Goal: Check status: Check status

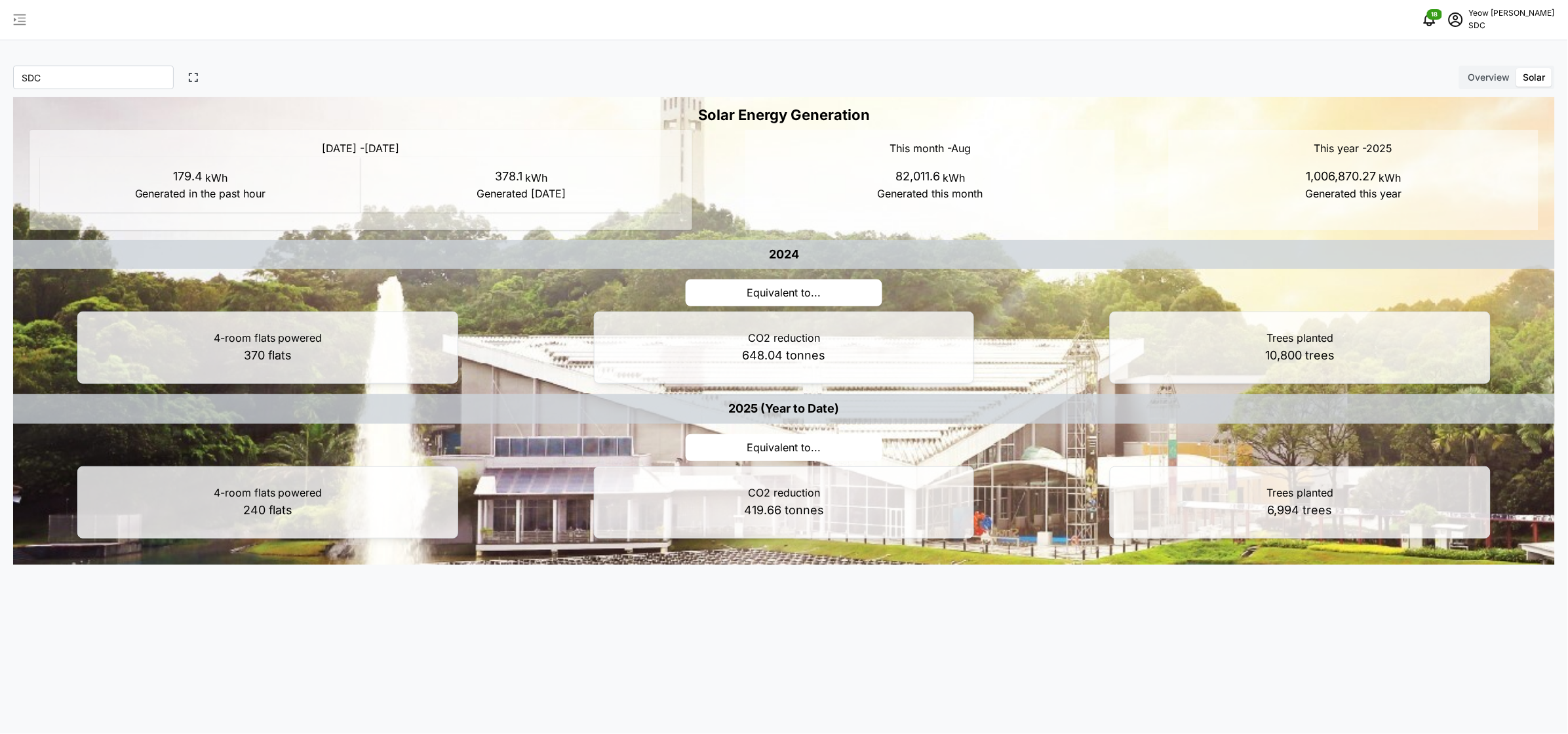
click at [17, 22] on icon "button" at bounding box center [20, 20] width 16 height 16
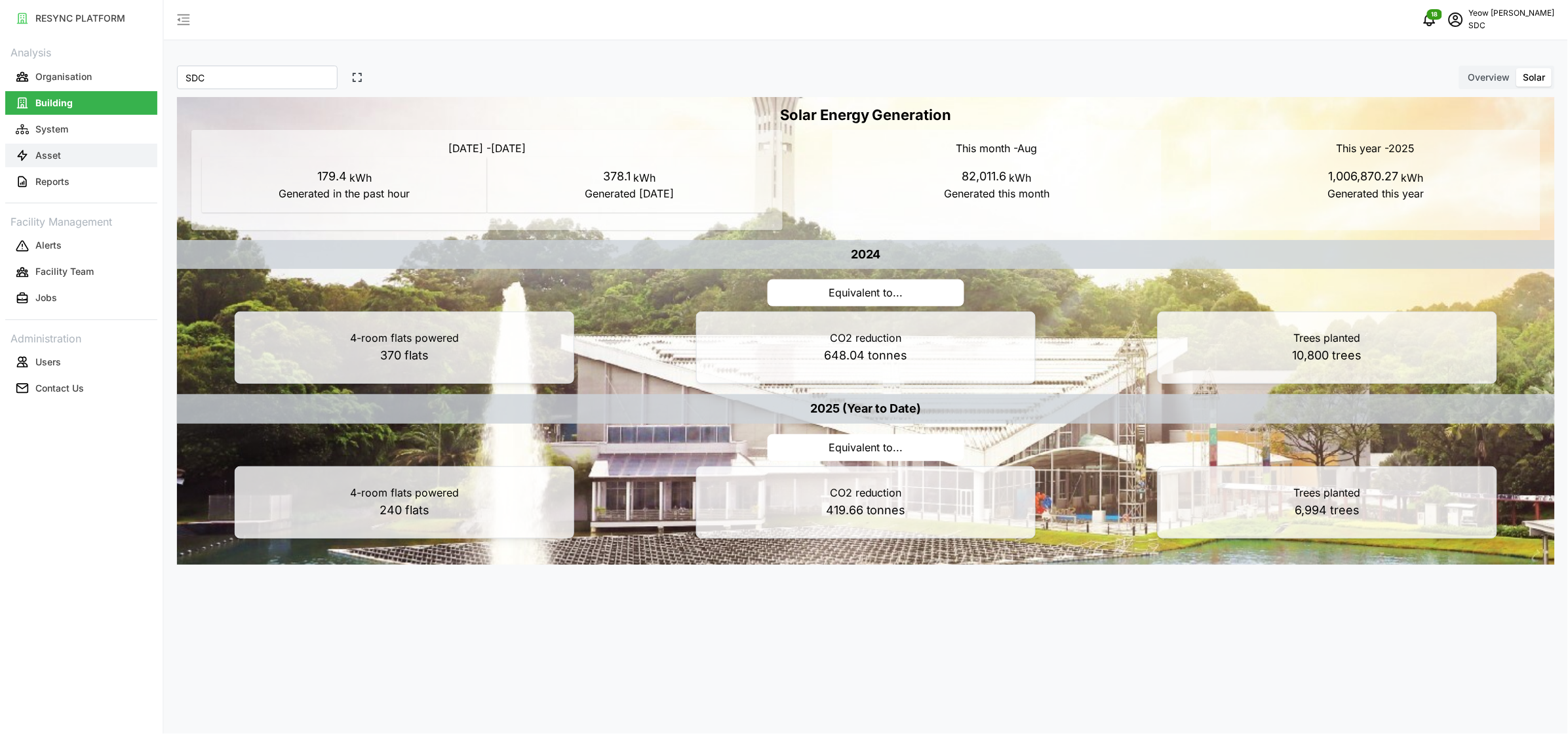
drag, startPoint x: 62, startPoint y: 153, endPoint x: 86, endPoint y: 148, distance: 24.5
click at [62, 153] on button "Asset" at bounding box center [81, 155] width 152 height 23
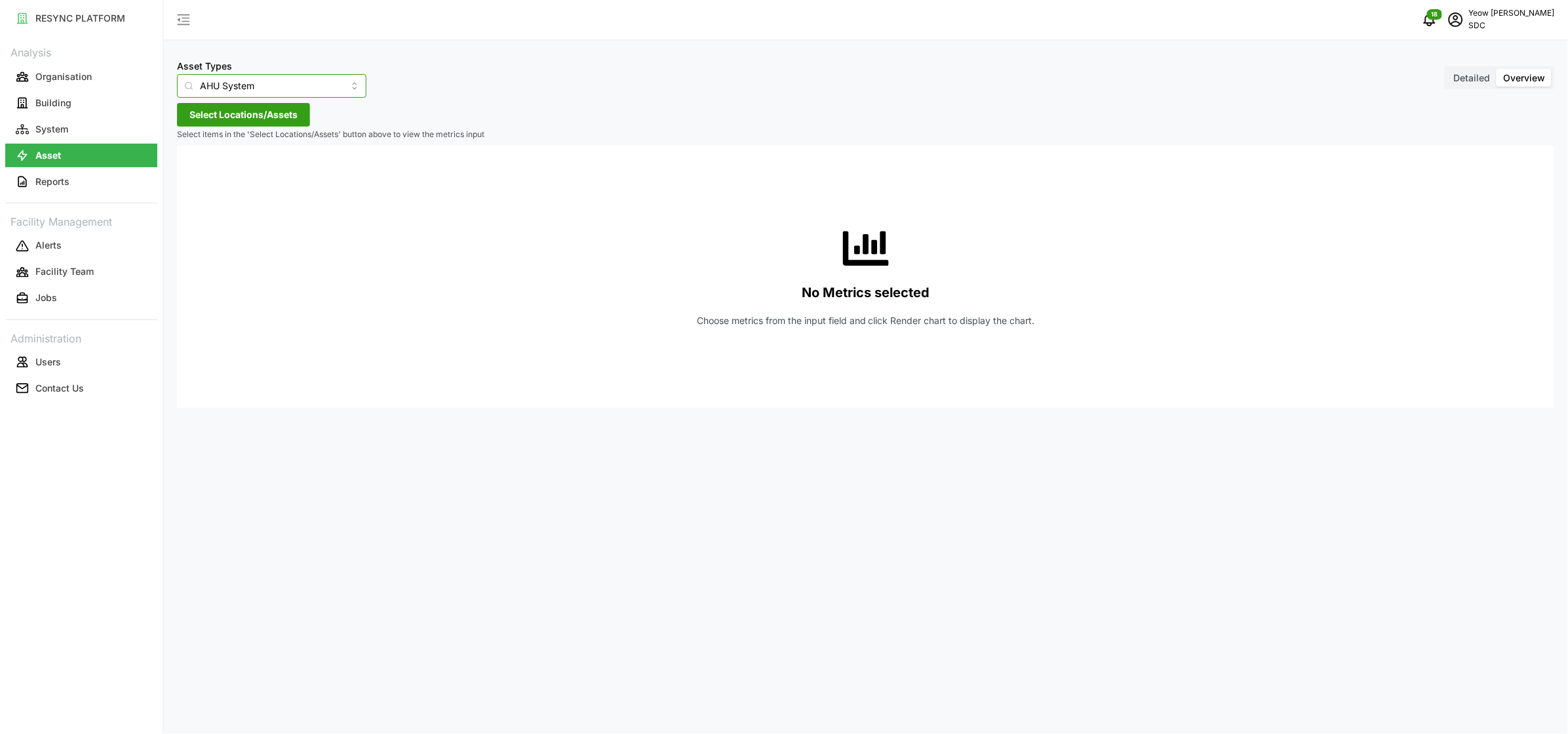
click at [278, 94] on input "AHU System" at bounding box center [271, 85] width 189 height 23
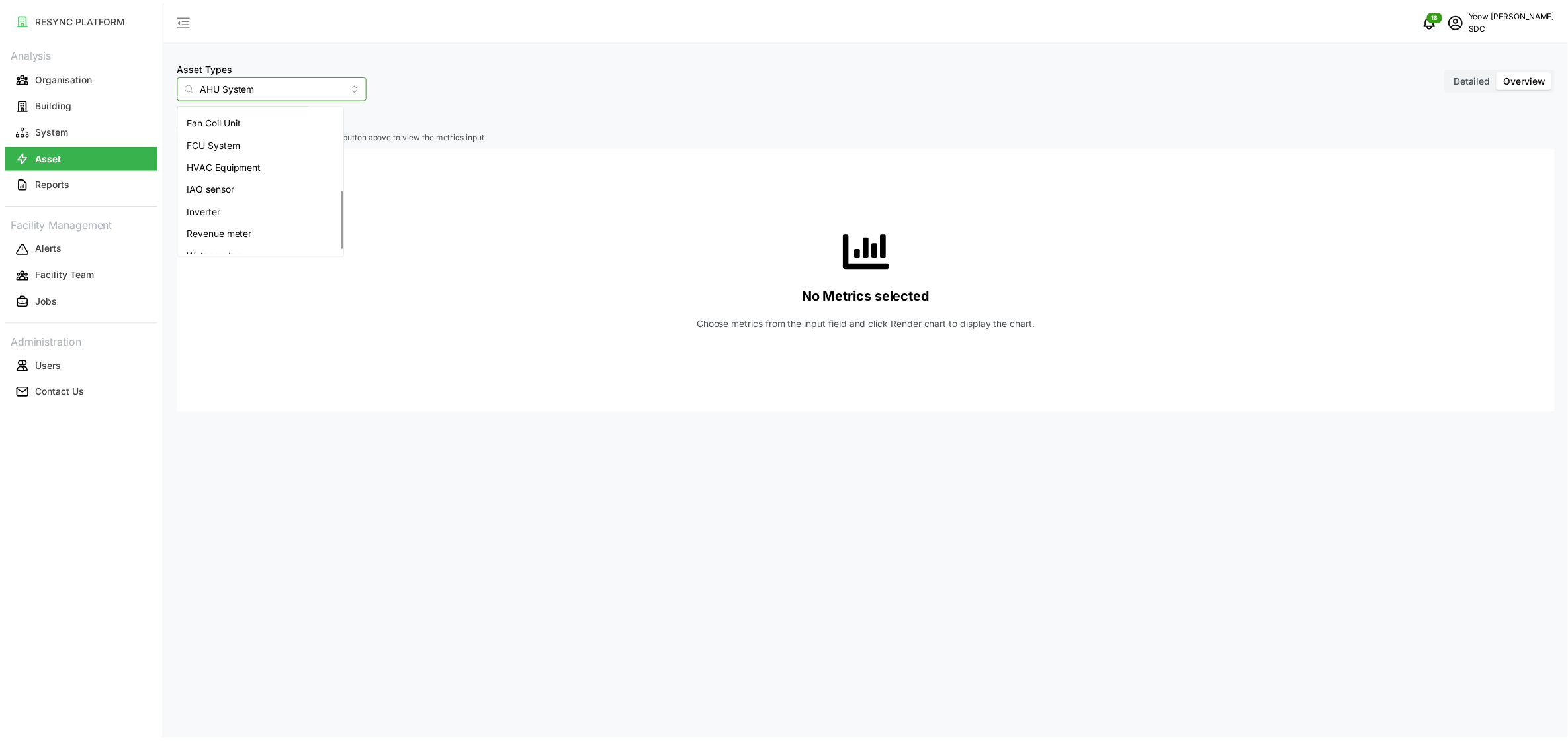
scroll to position [199, 0]
click at [216, 206] on span "Inverter" at bounding box center [205, 209] width 34 height 15
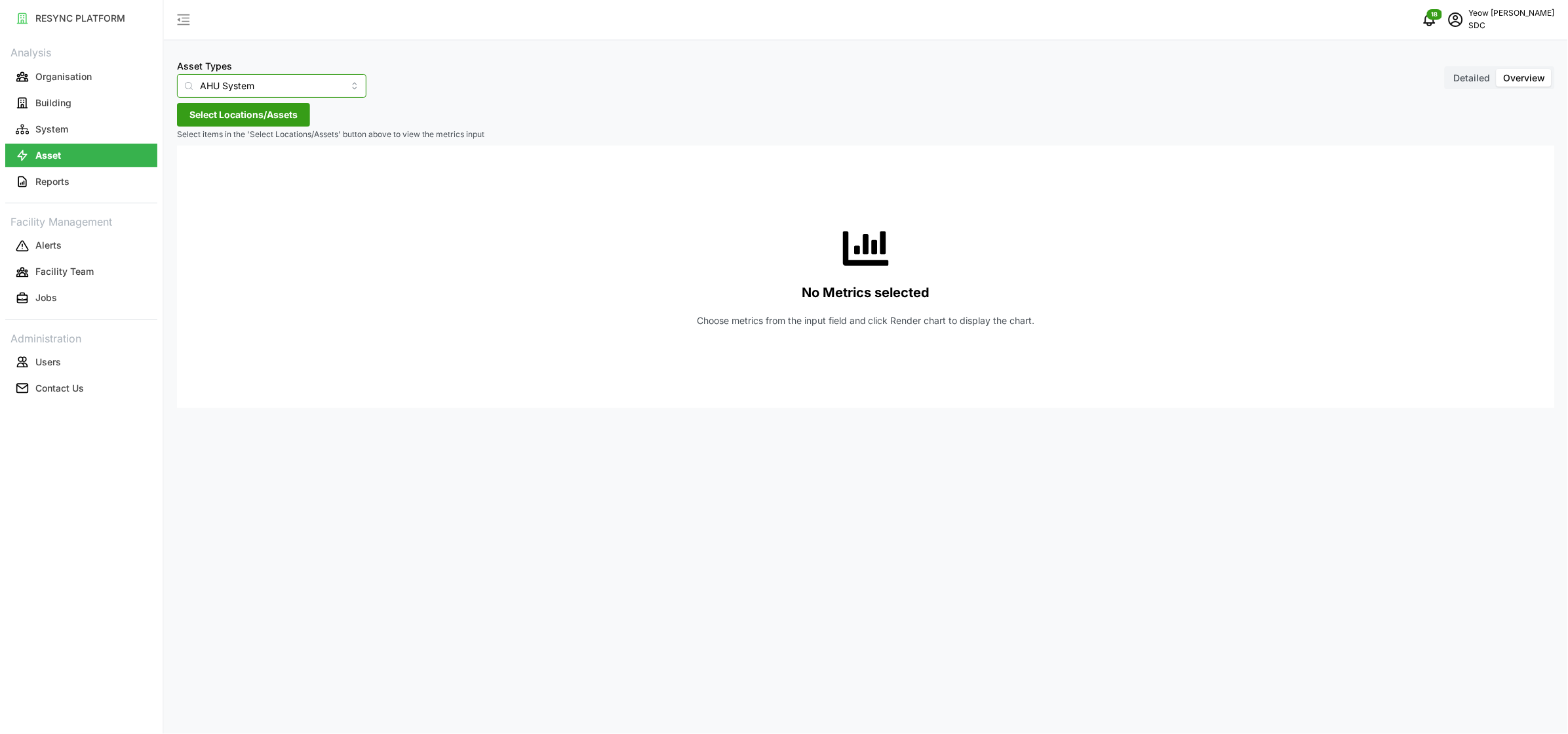
type input "Inverter"
click at [282, 111] on span "Select Locations/Assets" at bounding box center [243, 115] width 108 height 22
click at [194, 173] on polyline at bounding box center [193, 174] width 3 height 5
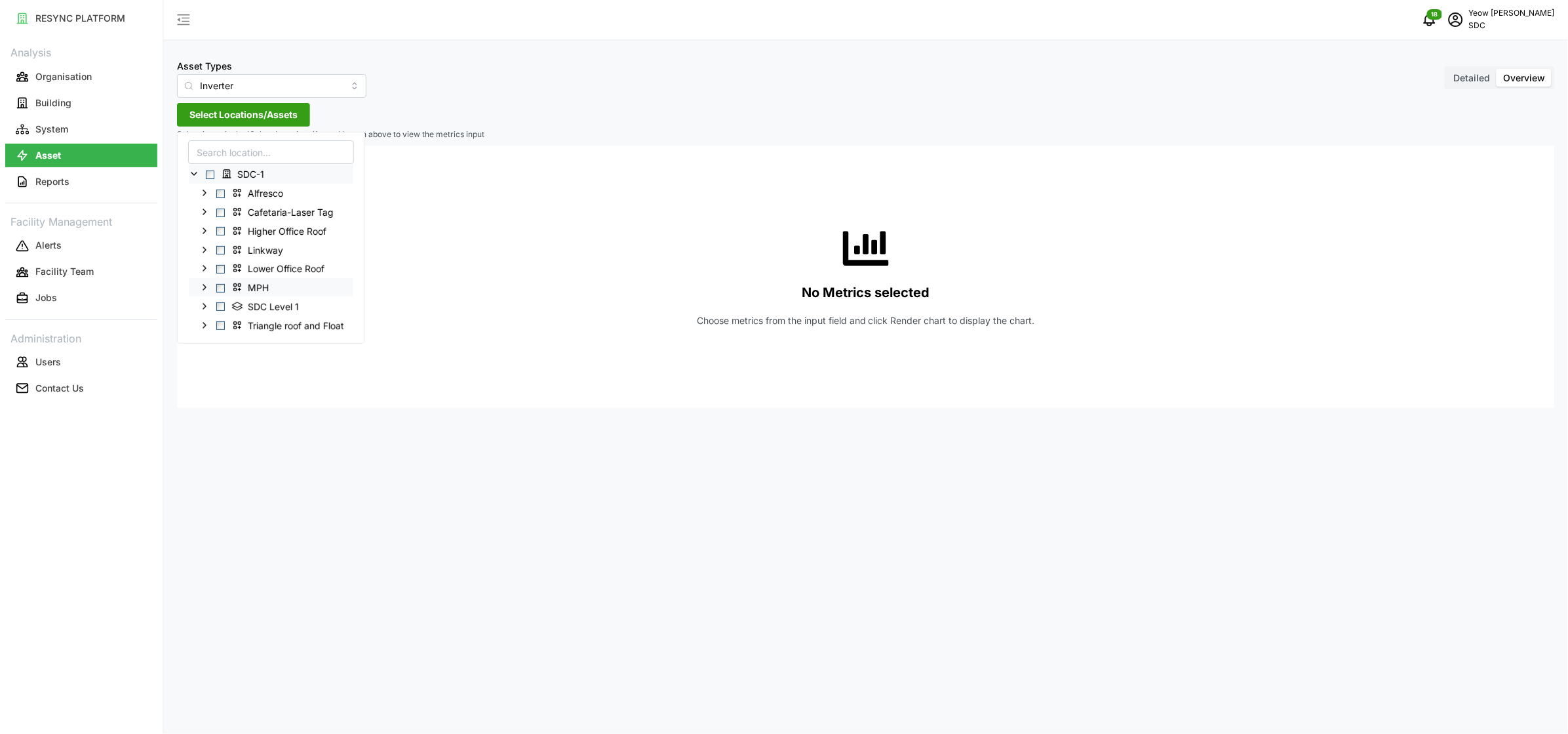
click at [222, 288] on span "Select MPH" at bounding box center [221, 288] width 9 height 9
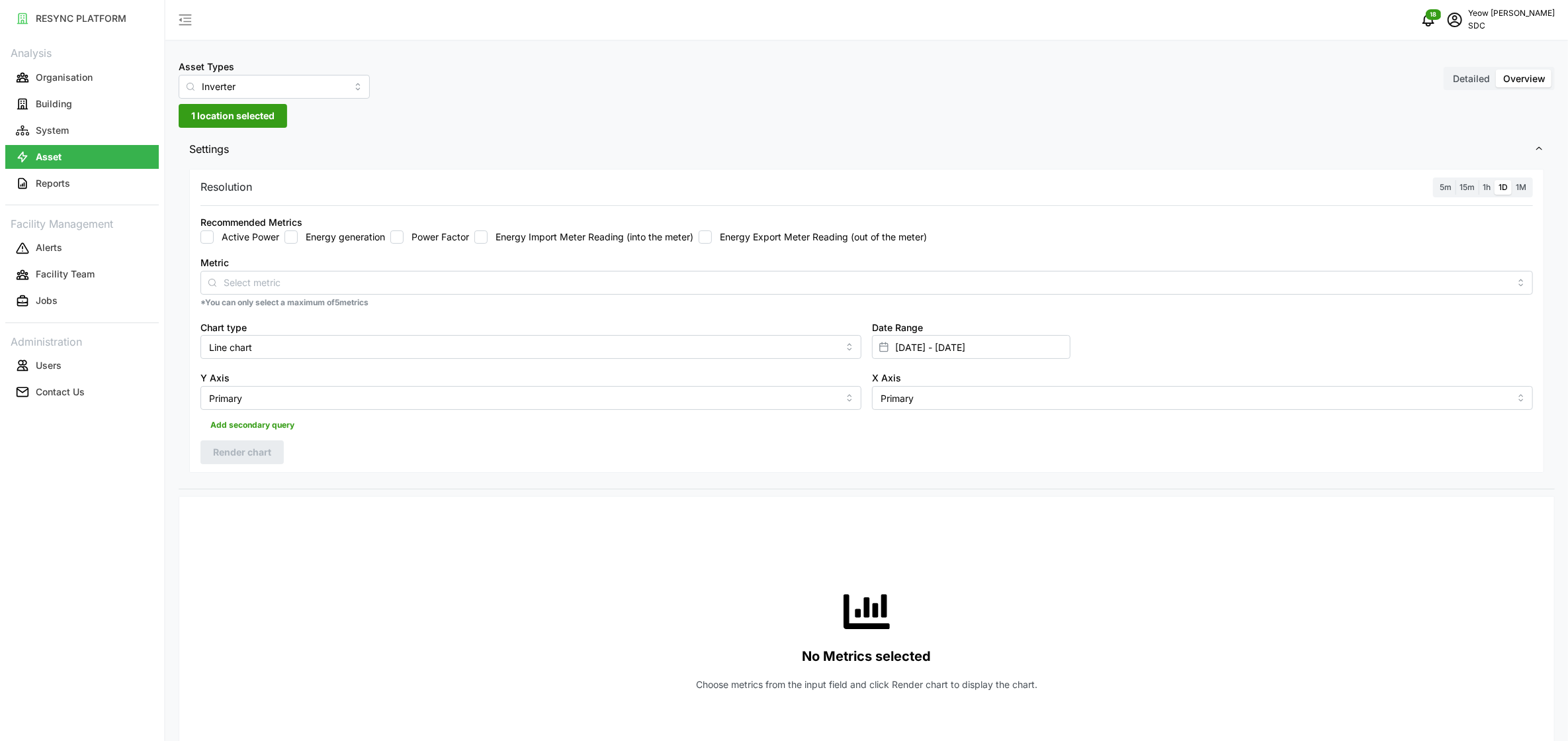
click at [1506, 191] on label "1D" at bounding box center [1504, 187] width 17 height 15
click at [1495, 180] on input "1D" at bounding box center [1495, 180] width 0 height 0
click at [399, 288] on input "Metric" at bounding box center [867, 282] width 1286 height 15
click at [293, 235] on input "Energy generation" at bounding box center [290, 236] width 13 height 13
checkbox input "true"
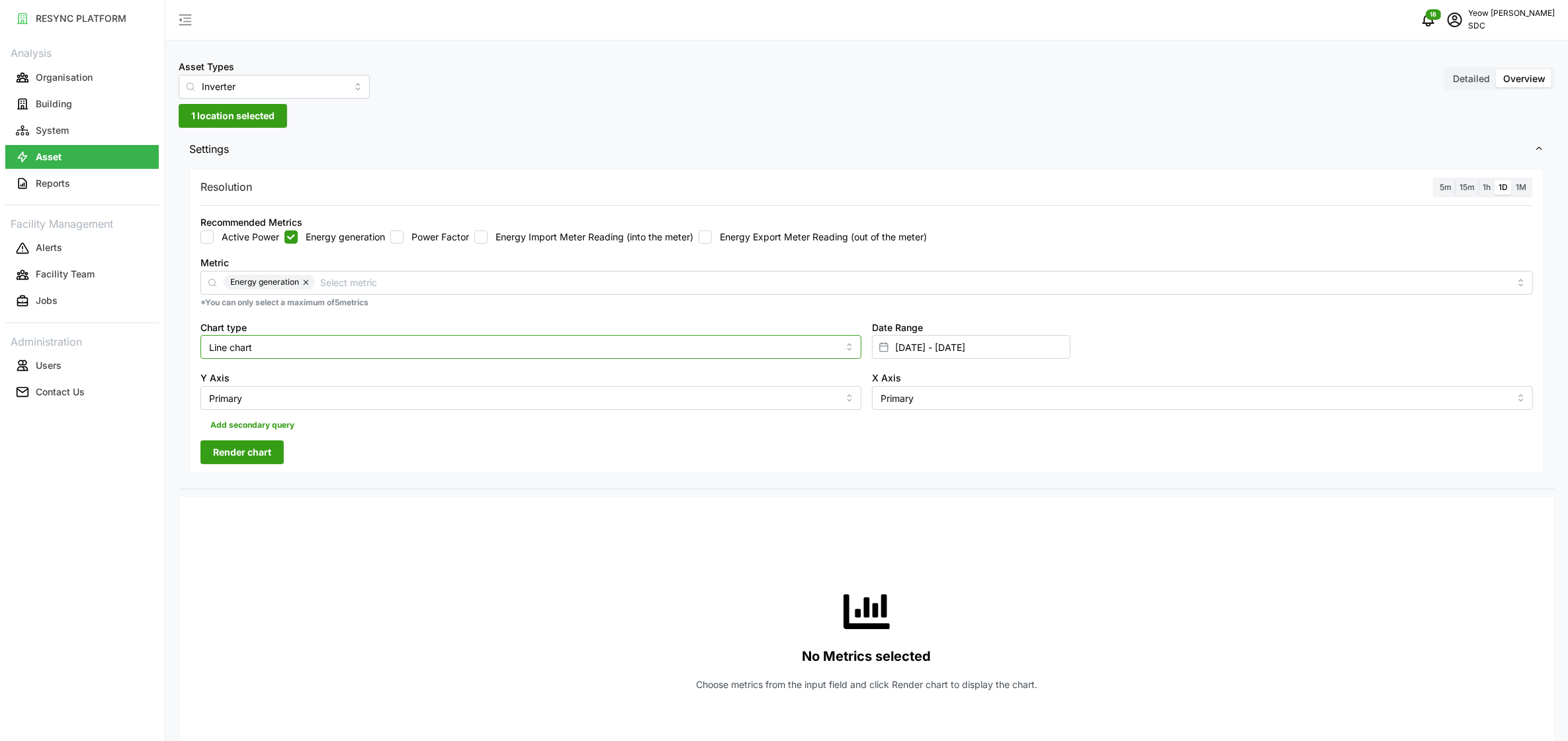
click at [355, 342] on input "Line chart" at bounding box center [531, 346] width 661 height 24
click at [247, 401] on span "Bar chart" at bounding box center [230, 401] width 40 height 15
type input "Bar chart"
click at [949, 350] on input "[DATE] - [DATE]" at bounding box center [972, 346] width 199 height 24
click at [904, 554] on button "18" at bounding box center [900, 553] width 24 height 24
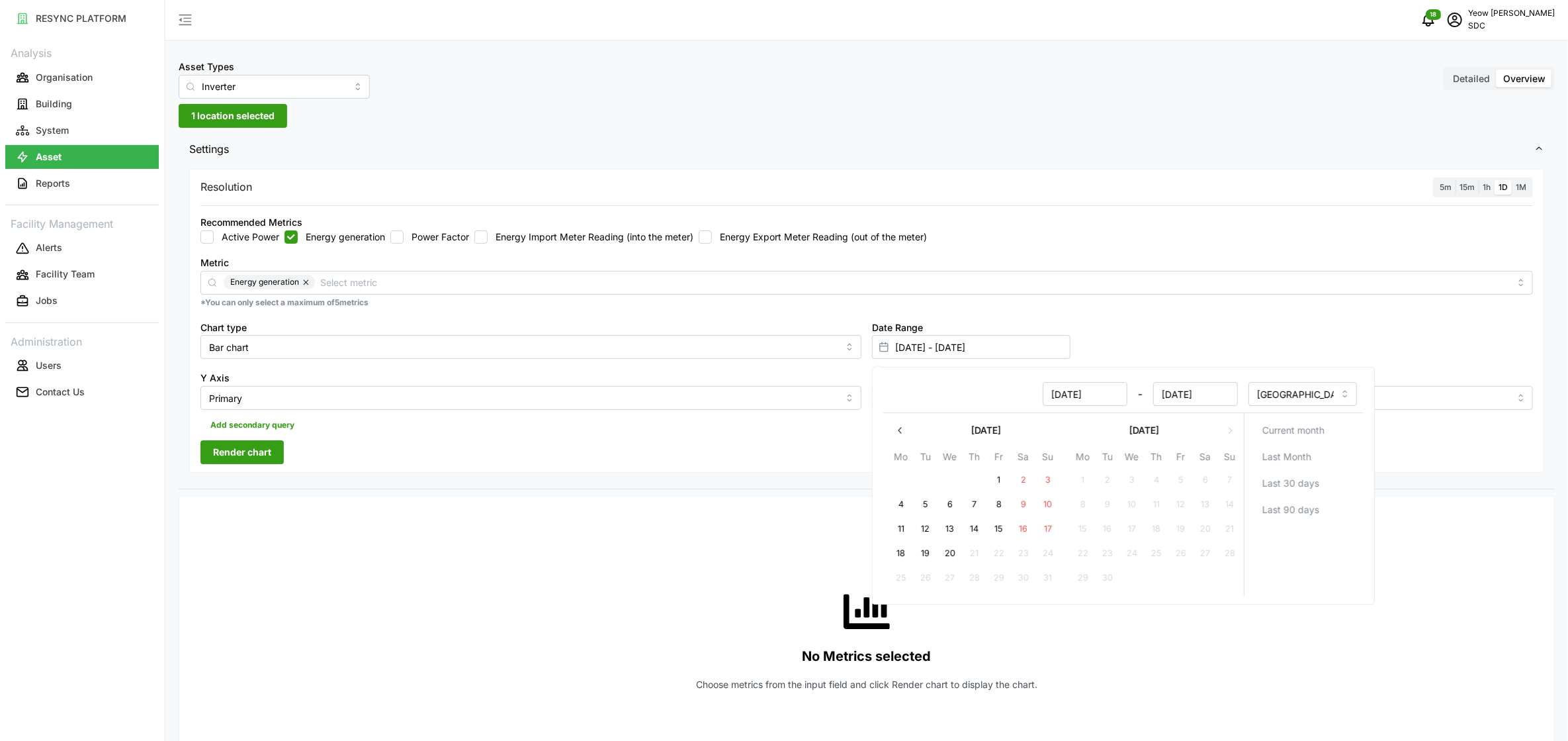
type input "[DATE] - [DATE]"
type input "[DATE]"
click at [906, 554] on button "18" at bounding box center [900, 553] width 24 height 24
type input "[DATE] - [DATE]"
type input "[DATE]"
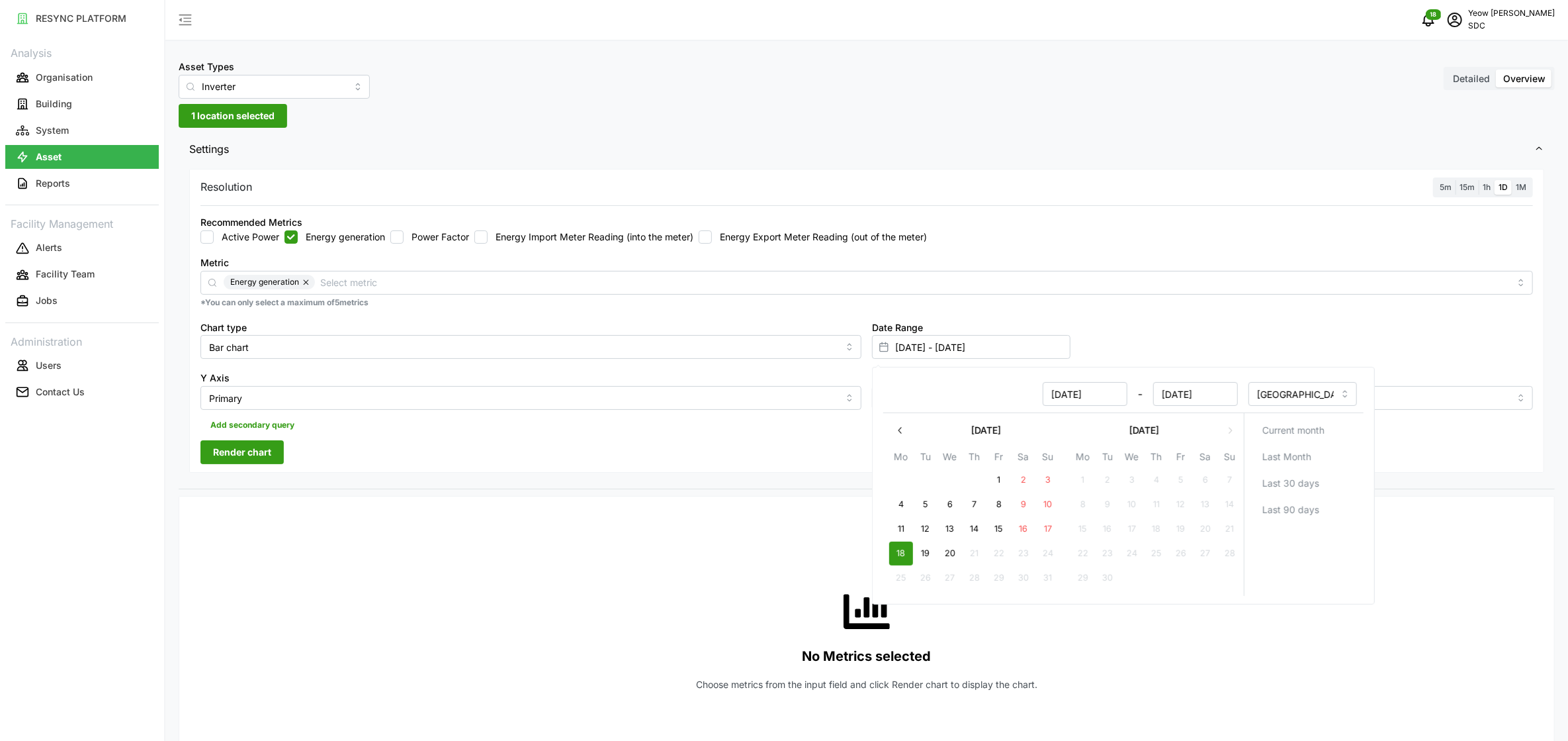
click at [949, 554] on button "20" at bounding box center [950, 553] width 24 height 24
type input "[DATE] - [DATE]"
type input "[DATE]"
click at [583, 562] on div "No Metrics selected Choose metrics from the input field and click Render chart …" at bounding box center [866, 640] width 1333 height 265
click at [248, 454] on span "Render chart" at bounding box center [241, 452] width 58 height 23
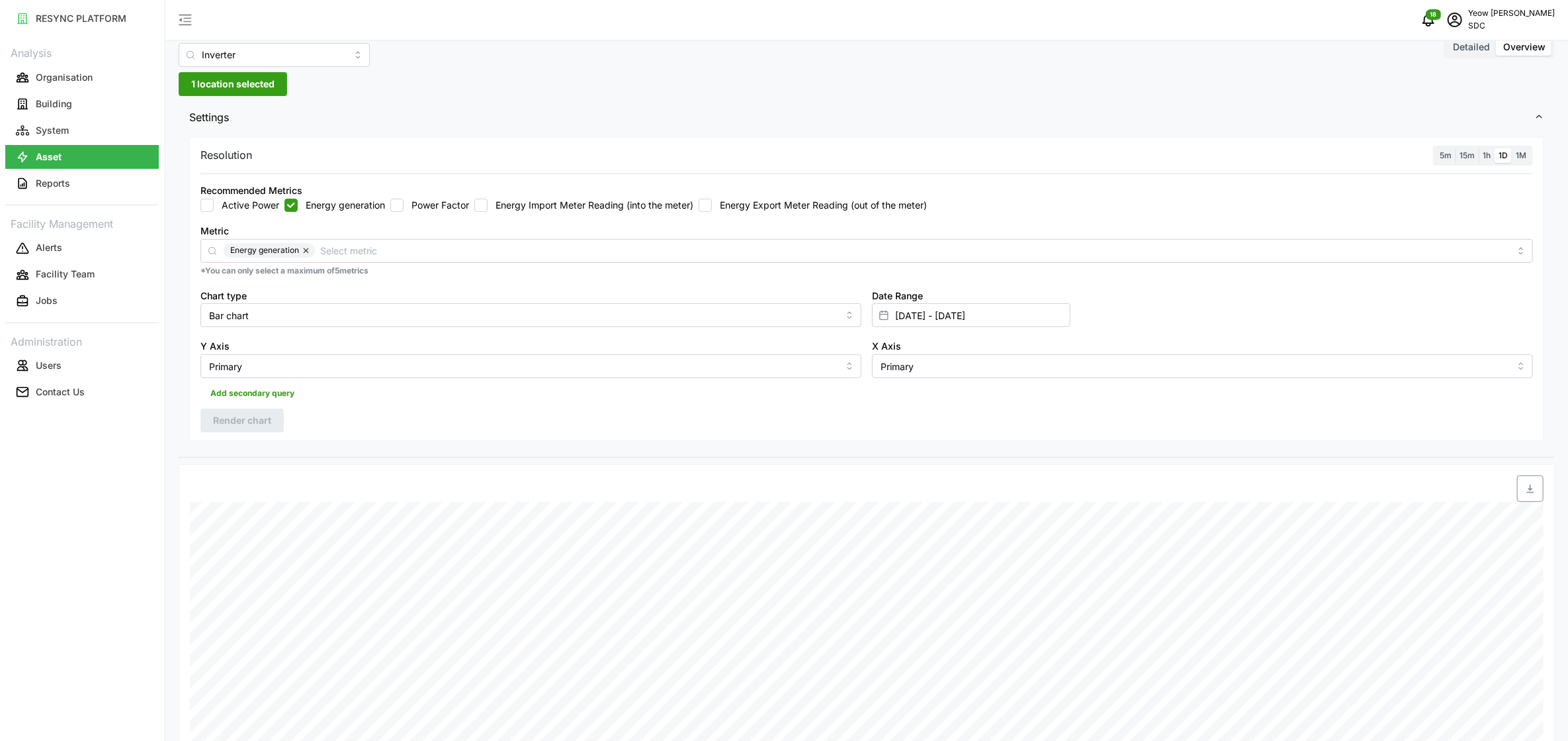
scroll to position [30, 0]
click at [897, 312] on input "[DATE] - [DATE]" at bounding box center [972, 316] width 199 height 24
click at [1049, 499] on button "17" at bounding box center [1048, 499] width 24 height 24
type input "[DATE] - [DATE]"
type input "[DATE]"
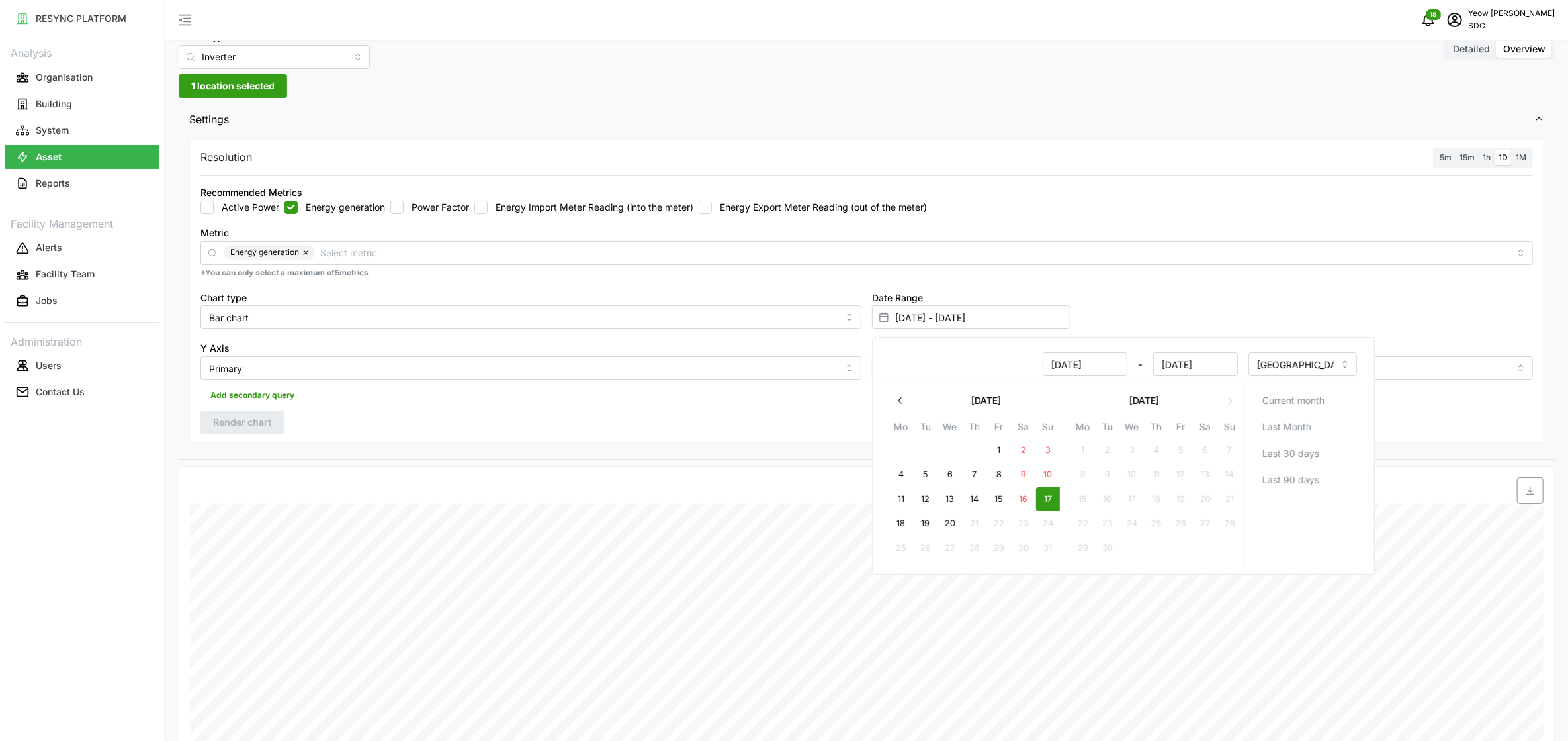
click at [413, 496] on div at bounding box center [356, 490] width 342 height 37
click at [248, 421] on span "Render chart" at bounding box center [241, 422] width 58 height 23
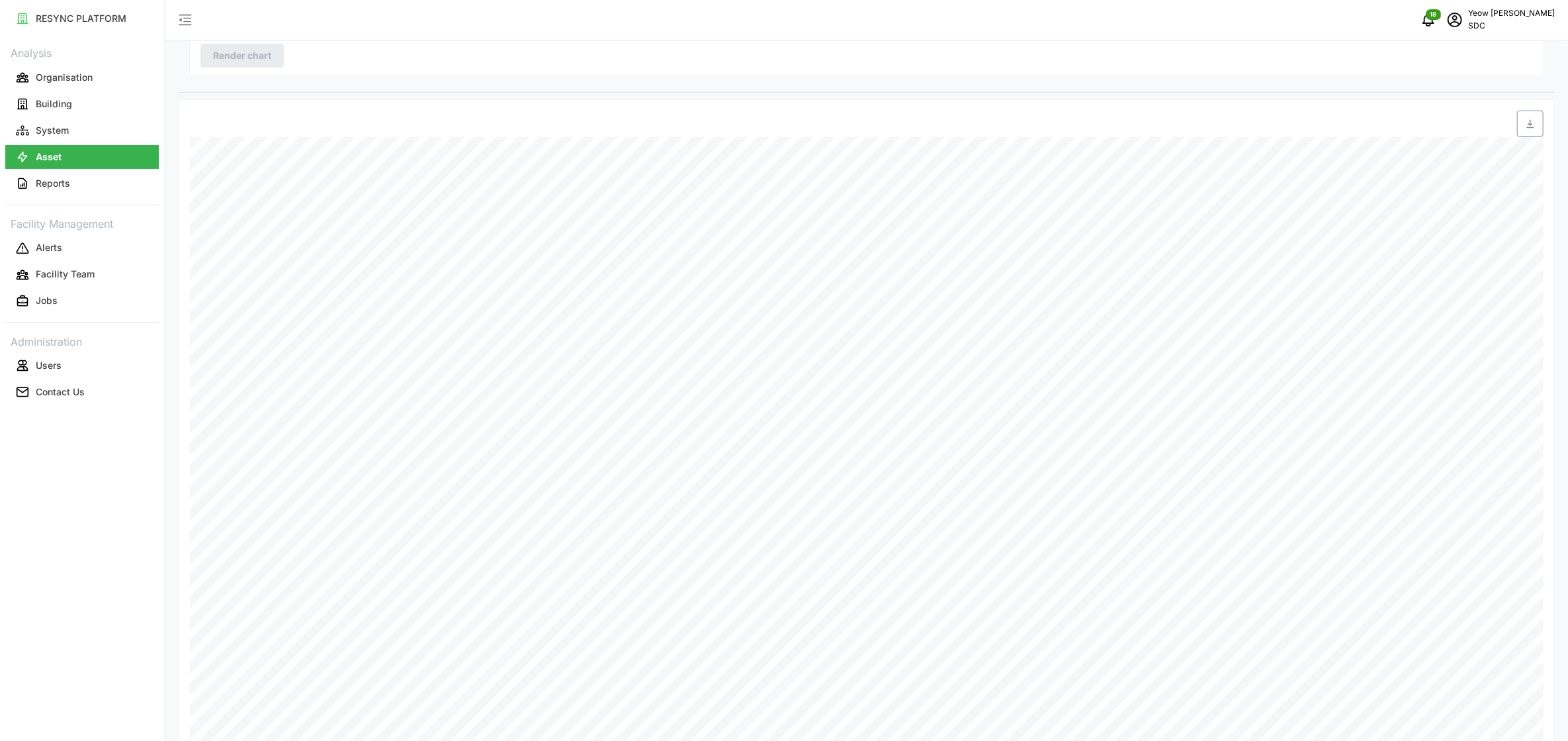
scroll to position [426, 0]
